Goal: Information Seeking & Learning: Learn about a topic

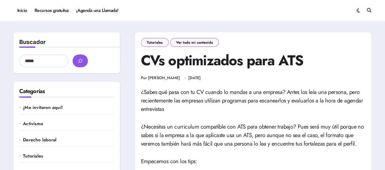
drag, startPoint x: 140, startPoint y: 65, endPoint x: 171, endPoint y: 111, distance: 55.2
copy div "CVs optimizados para ATS Por Fra Salazar Feb 14, 2024 ¿Sabes qué pasa con tu CV…"
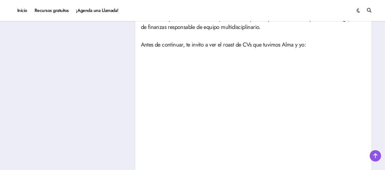
scroll to position [326, 0]
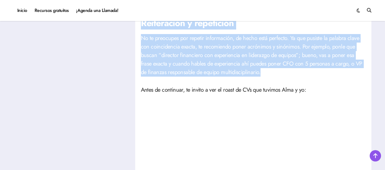
drag, startPoint x: 141, startPoint y: 53, endPoint x: 262, endPoint y: 72, distance: 122.5
copy article "Empecemos con los tips: Coloca el título del trabajo en el título de tu CV Súpe…"
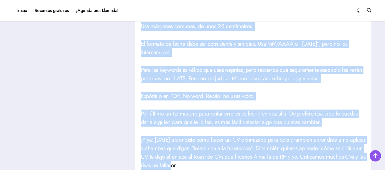
scroll to position [1145, 0]
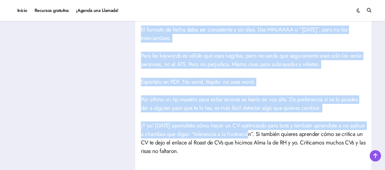
drag, startPoint x: 139, startPoint y: 41, endPoint x: 247, endPoint y: 135, distance: 142.8
copy article "Seguramente ya notaste que vas a tener que cambiar tu CV para cada nuevo puesto…"
